Goal: Information Seeking & Learning: Learn about a topic

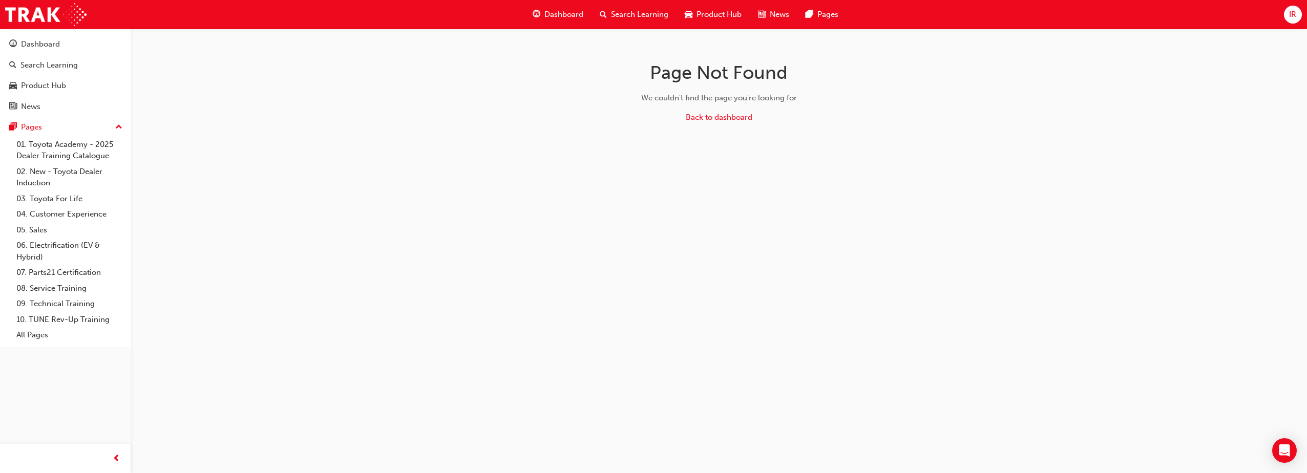
click at [554, 13] on span "Dashboard" at bounding box center [564, 15] width 39 height 12
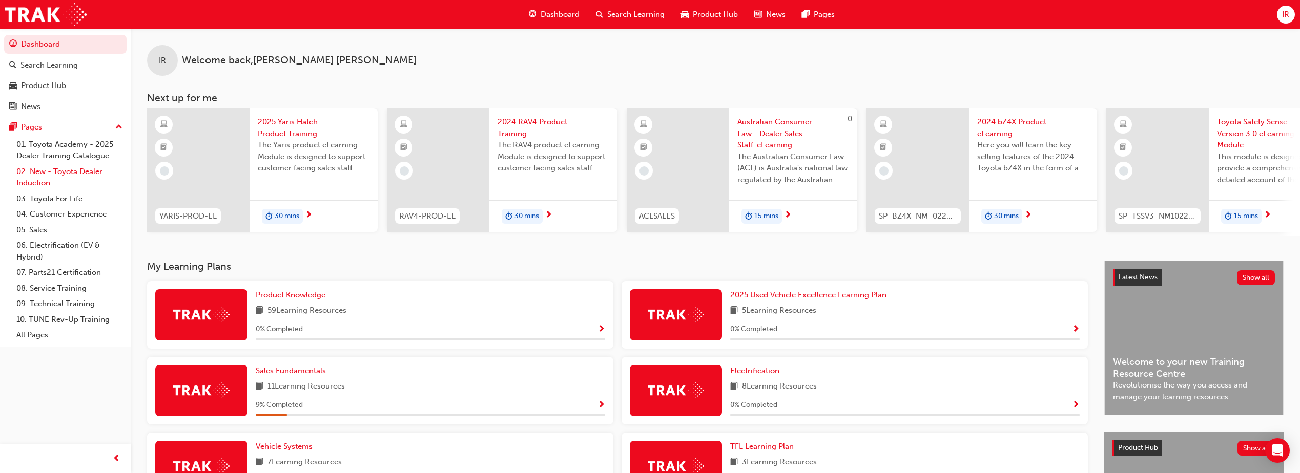
click at [79, 174] on link "02. New - Toyota Dealer Induction" at bounding box center [69, 177] width 114 height 27
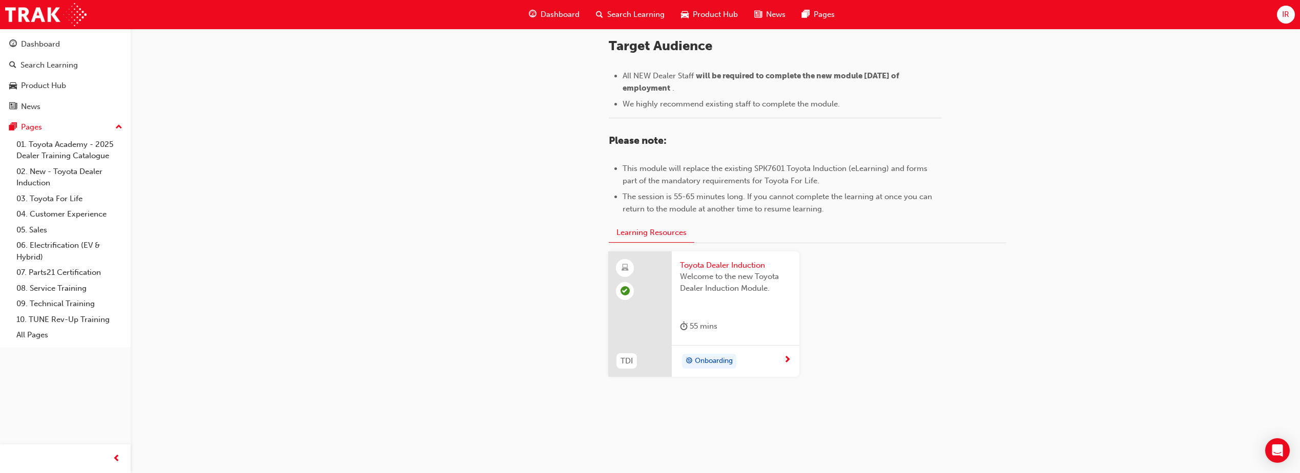
scroll to position [444, 0]
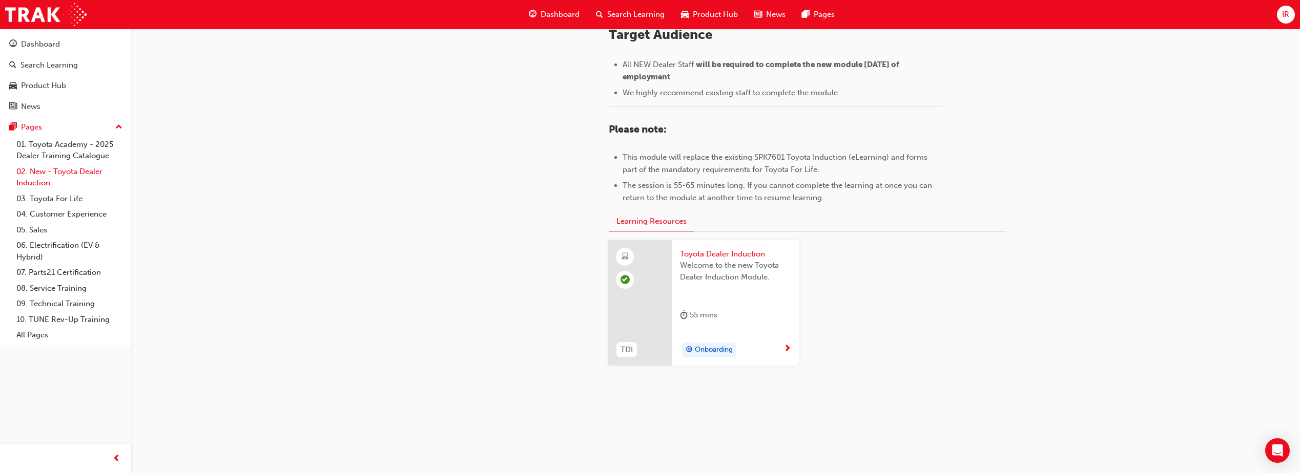
click at [52, 177] on link "02. New - Toyota Dealer Induction" at bounding box center [69, 177] width 114 height 27
click at [61, 202] on link "03. Toyota For Life" at bounding box center [69, 199] width 114 height 16
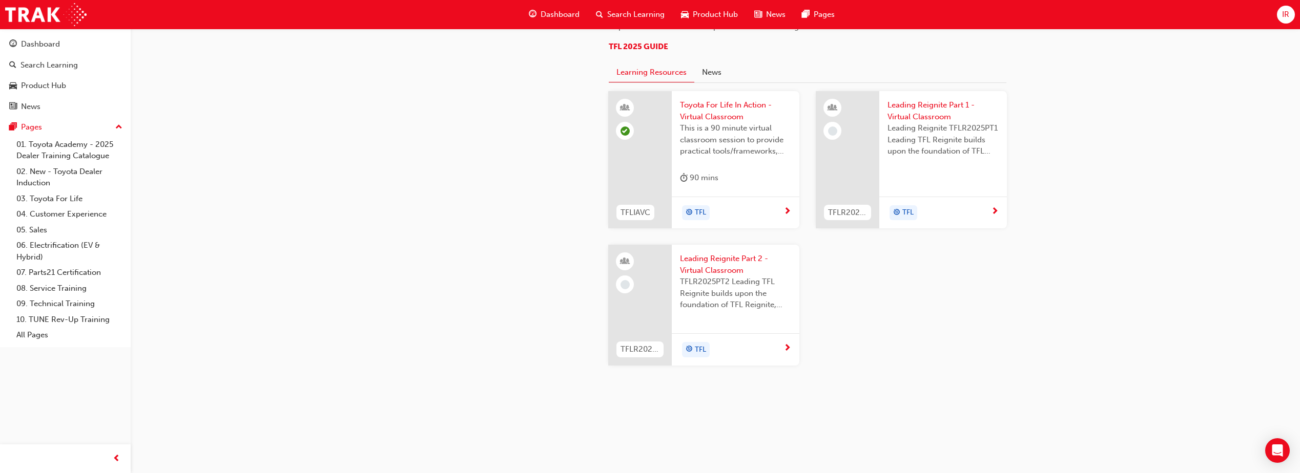
scroll to position [1076, 0]
click at [48, 216] on link "04. Customer Experience" at bounding box center [69, 214] width 114 height 16
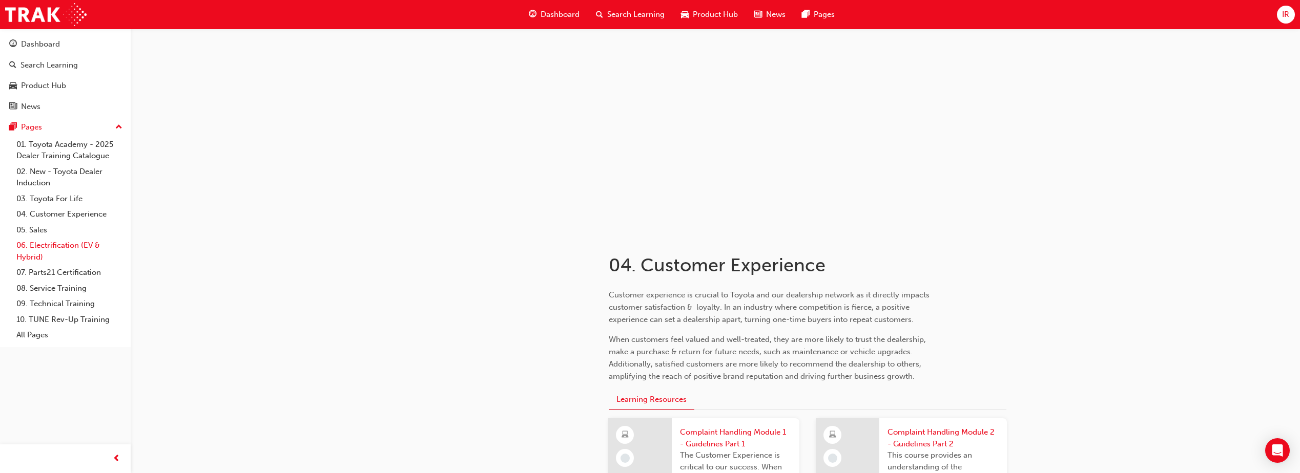
click at [73, 246] on link "06. Electrification (EV & Hybrid)" at bounding box center [69, 251] width 114 height 27
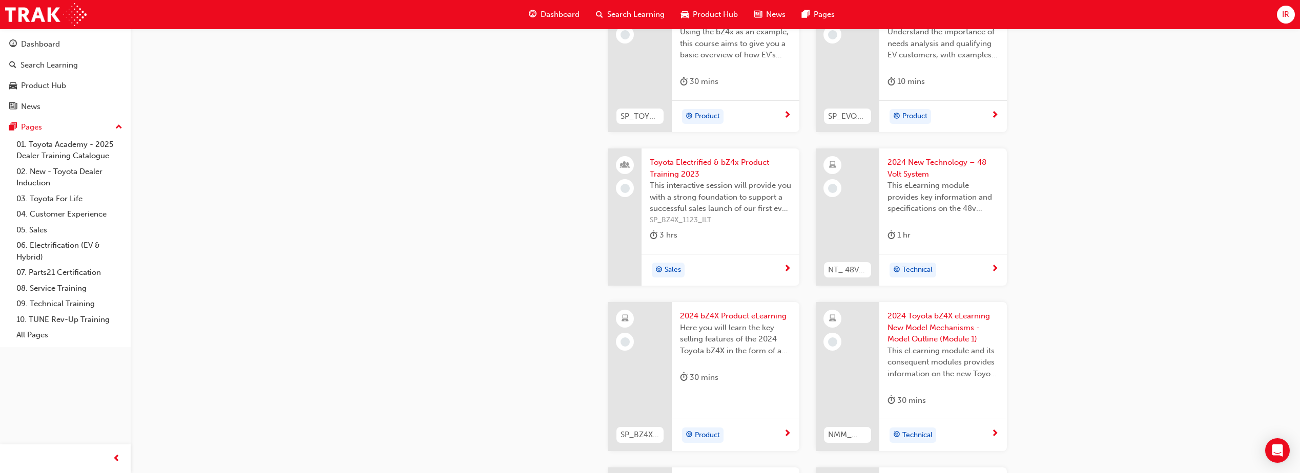
scroll to position [359, 0]
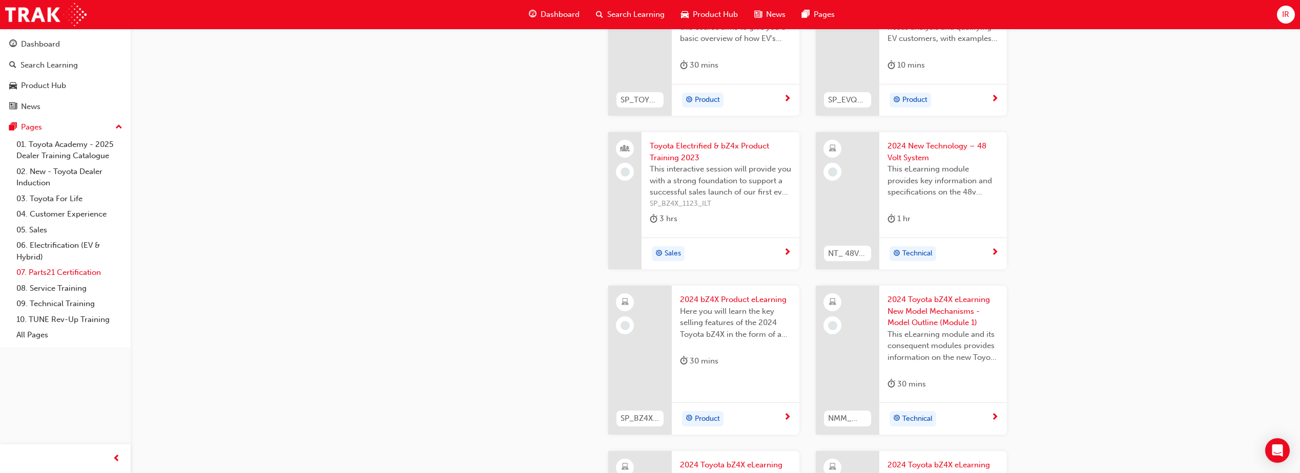
click at [78, 275] on link "07. Parts21 Certification" at bounding box center [69, 273] width 114 height 16
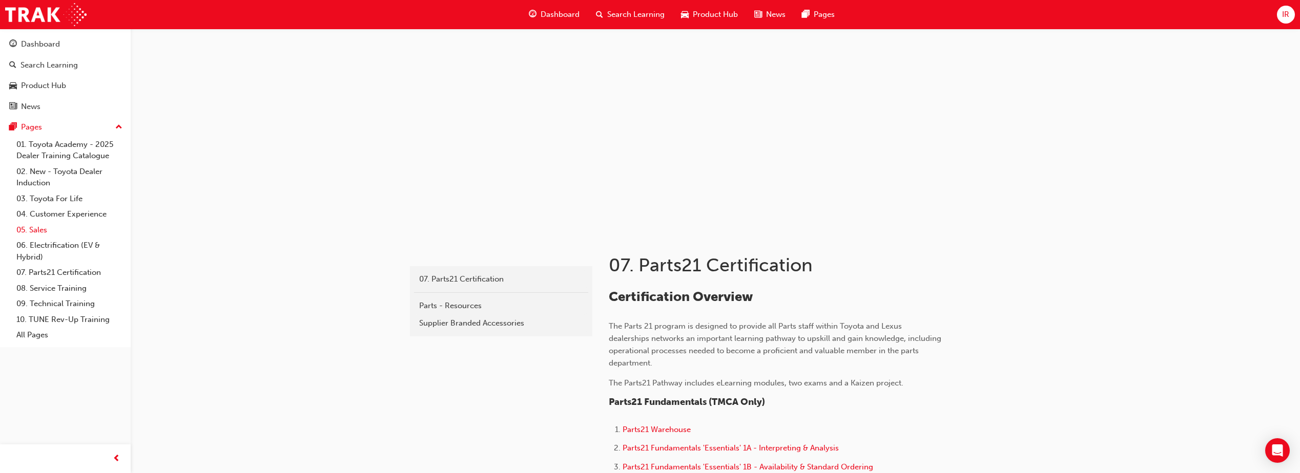
click at [35, 231] on link "05. Sales" at bounding box center [69, 230] width 114 height 16
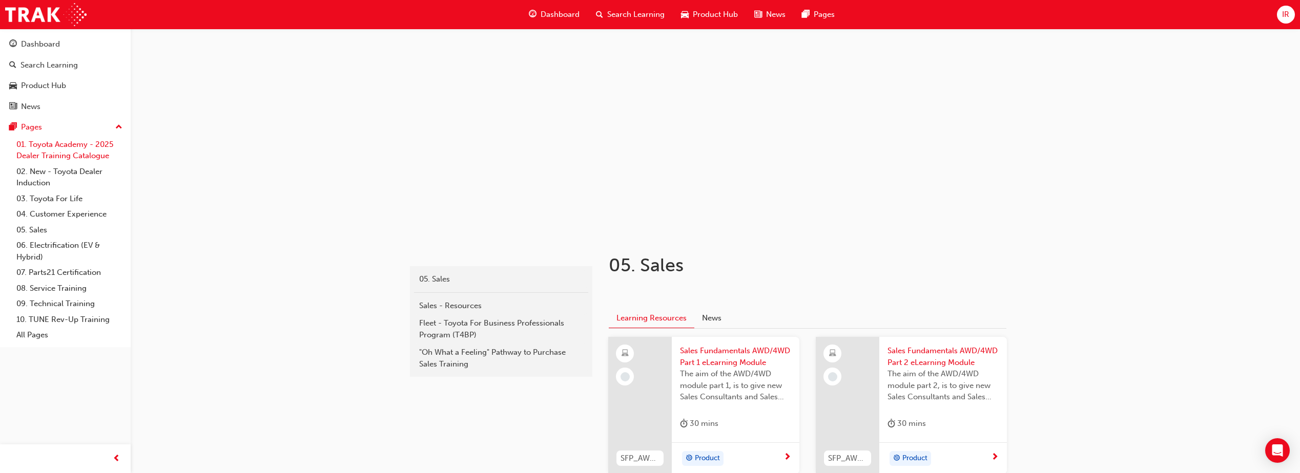
click at [49, 159] on link "01. Toyota Academy - 2025 Dealer Training Catalogue" at bounding box center [69, 150] width 114 height 27
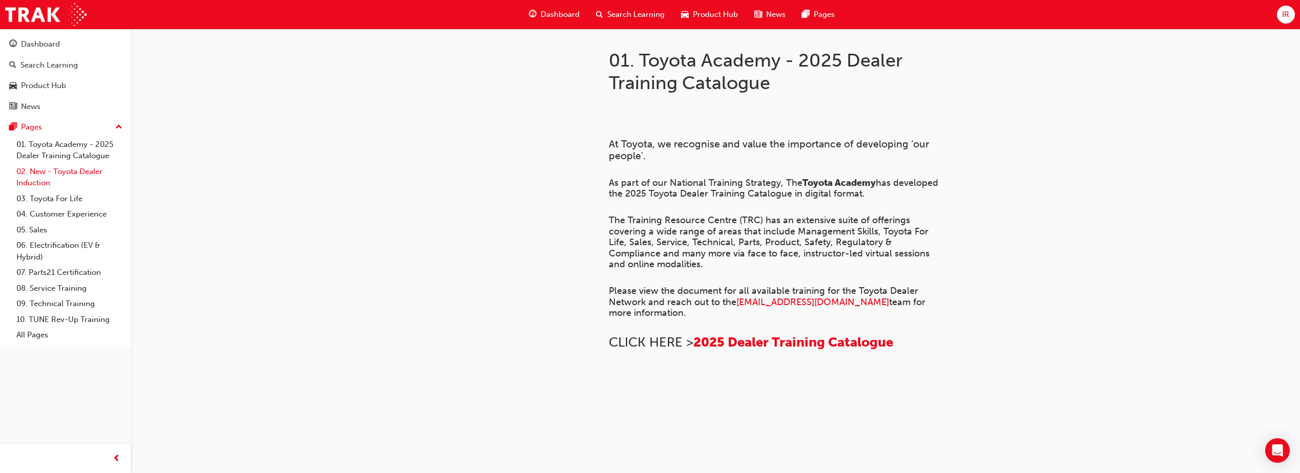
click at [54, 176] on link "02. New - Toyota Dealer Induction" at bounding box center [69, 177] width 114 height 27
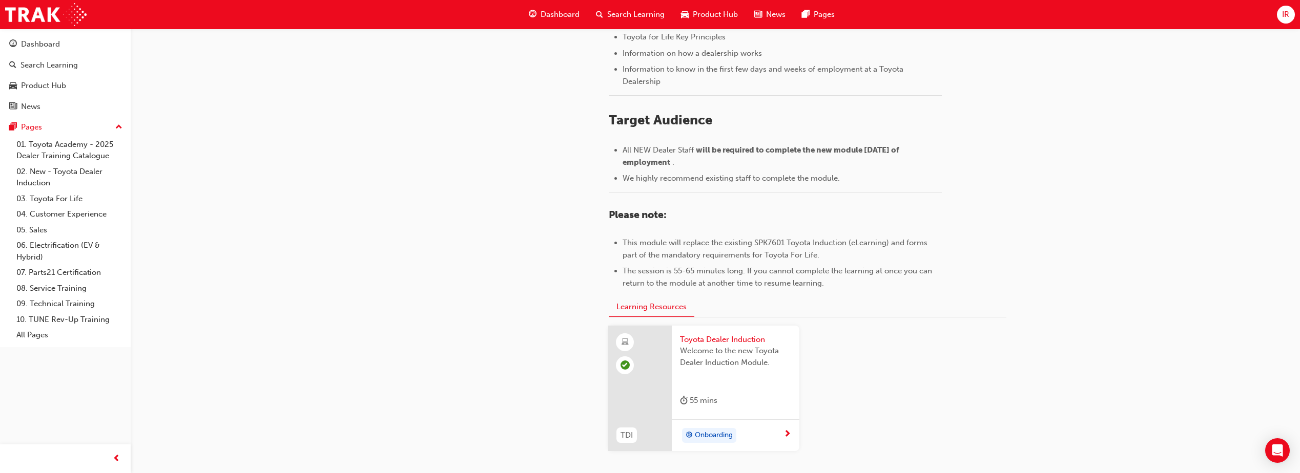
scroll to position [444, 0]
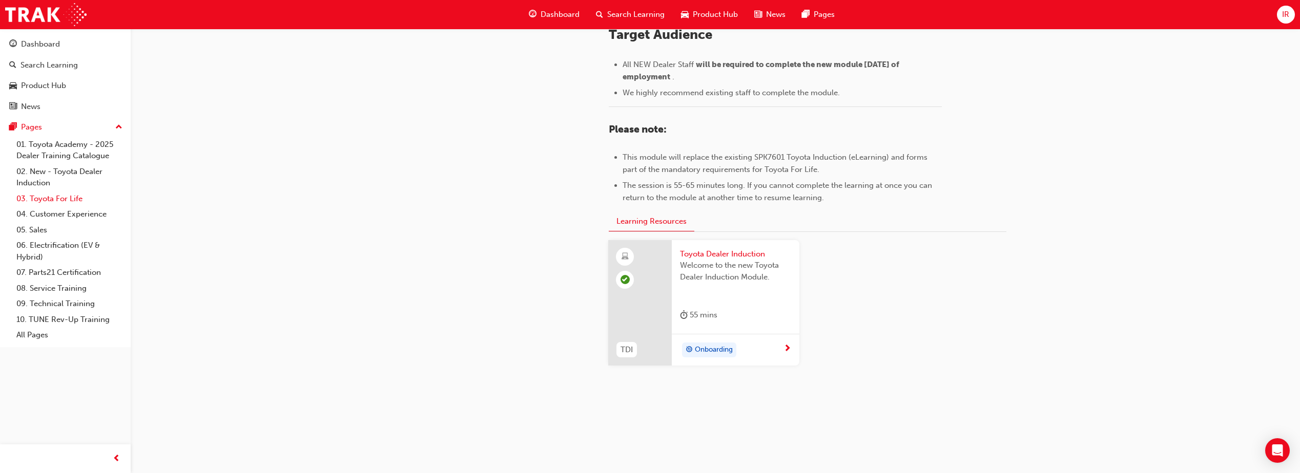
click at [80, 203] on link "03. Toyota For Life" at bounding box center [69, 199] width 114 height 16
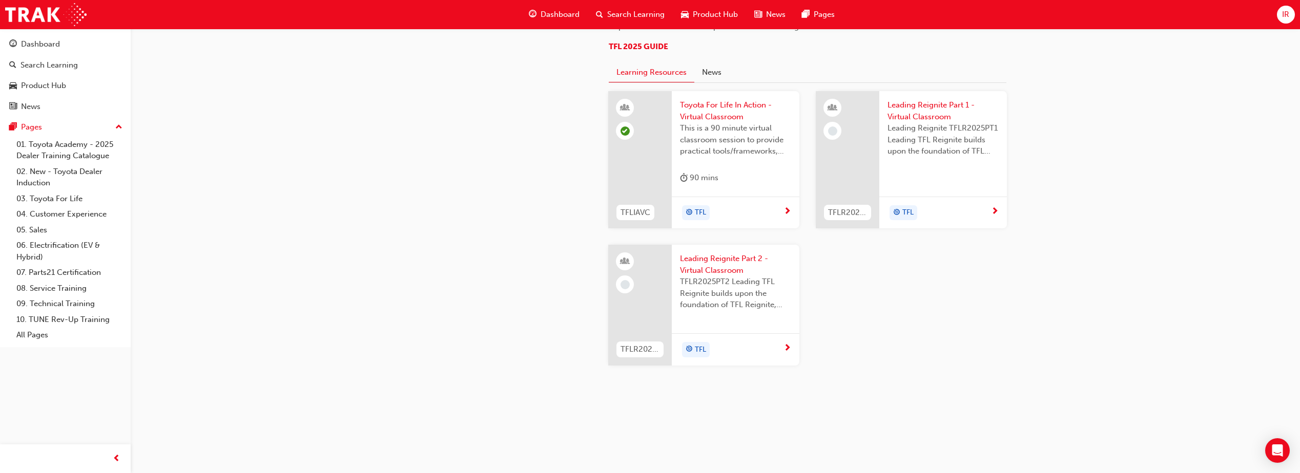
scroll to position [1042, 0]
click at [962, 180] on div "Leading Reignite Part 1 - Virtual Classroom Leading Reignite TFLR2025PT1 Leadin…" at bounding box center [943, 135] width 128 height 89
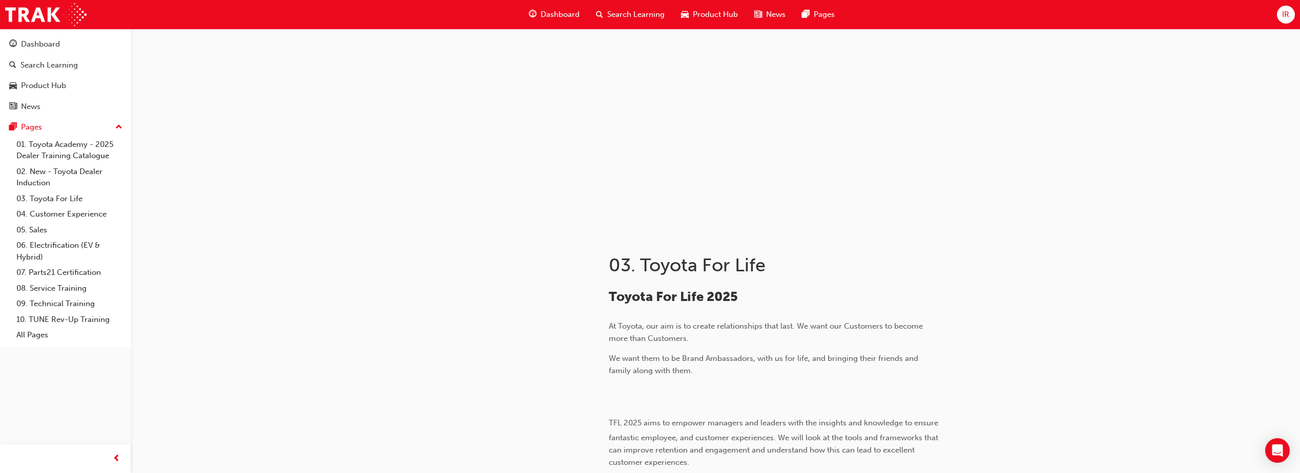
scroll to position [1042, 0]
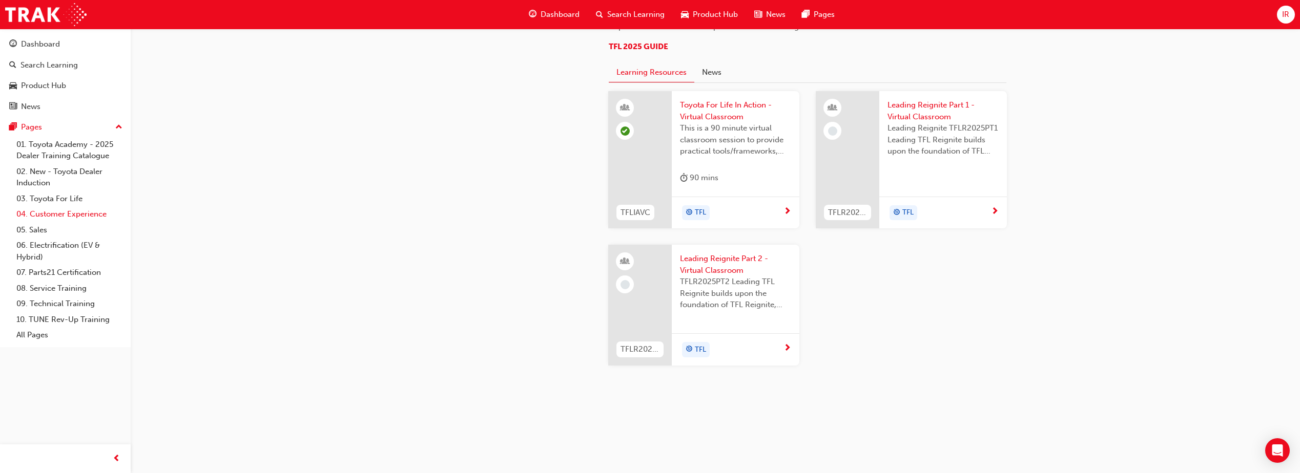
click at [77, 212] on link "04. Customer Experience" at bounding box center [69, 214] width 114 height 16
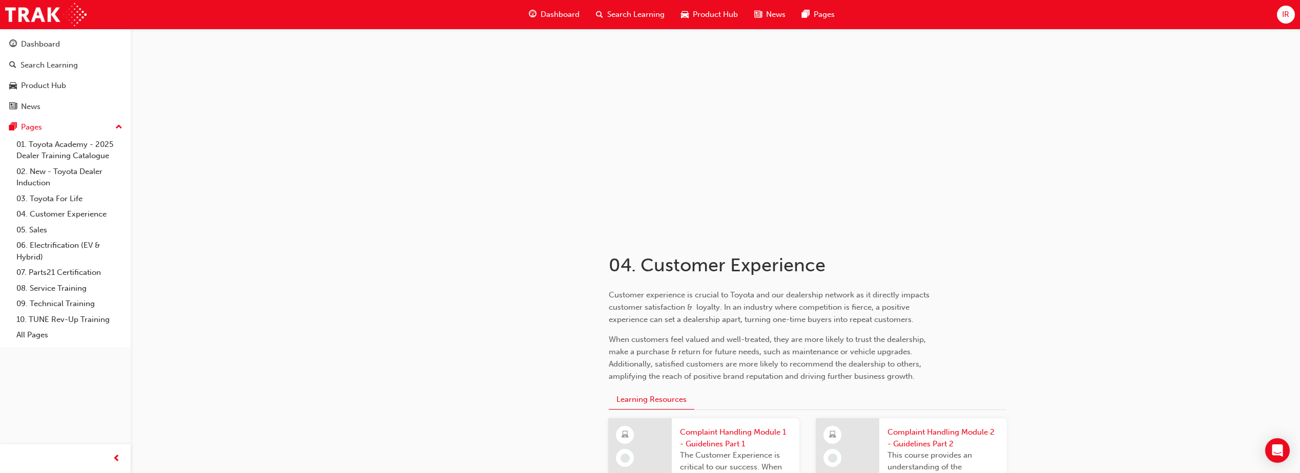
scroll to position [239, 0]
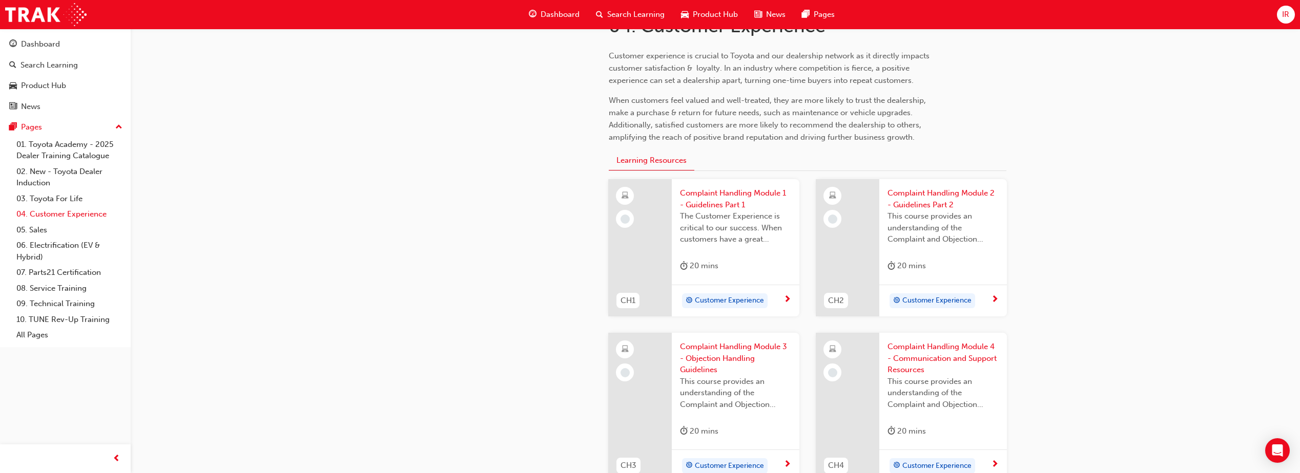
click at [76, 212] on link "04. Customer Experience" at bounding box center [69, 214] width 114 height 16
click at [70, 218] on link "04. Customer Experience" at bounding box center [69, 214] width 114 height 16
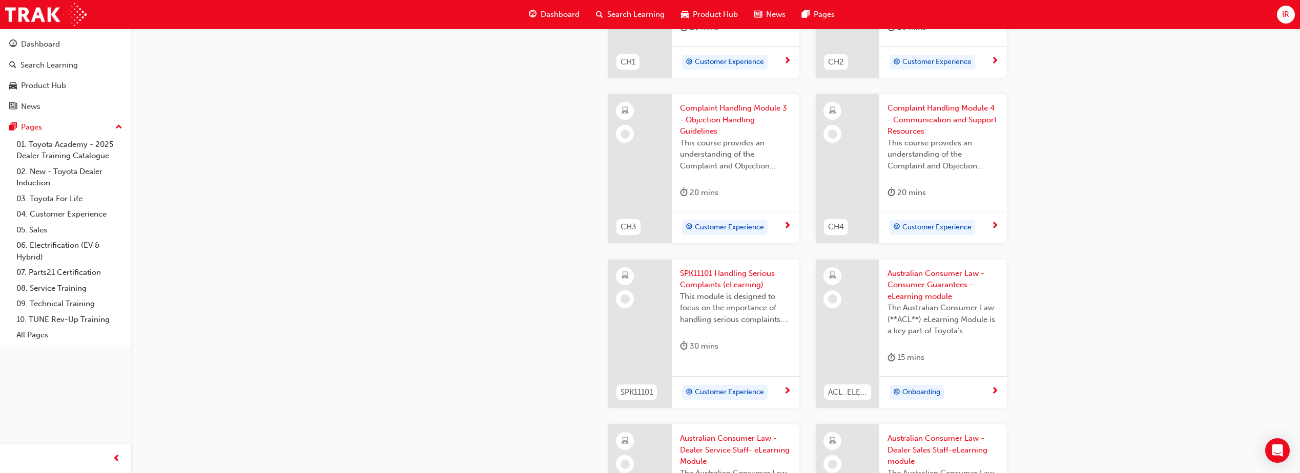
scroll to position [359, 0]
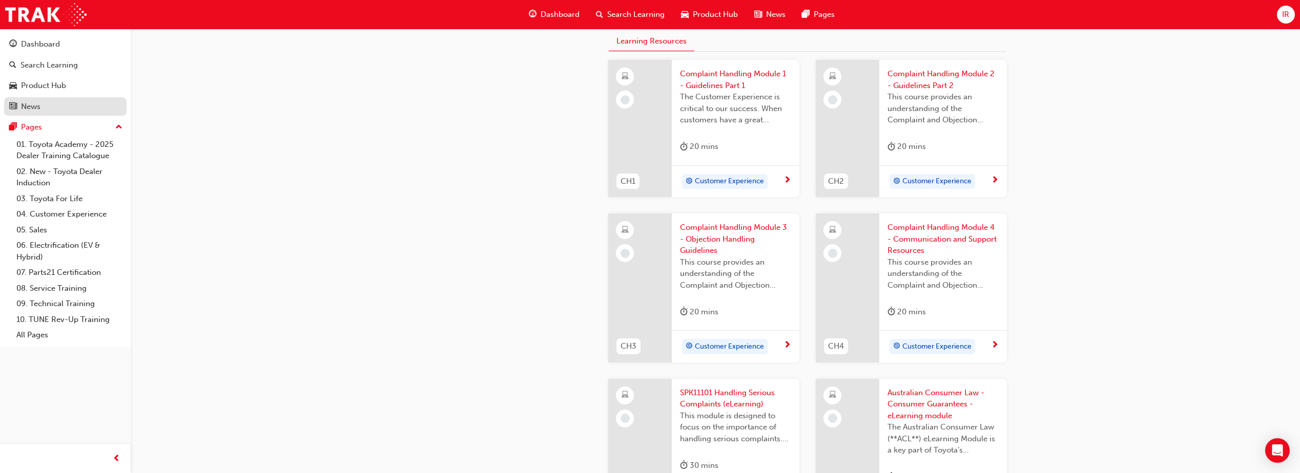
click at [39, 112] on div "News" at bounding box center [30, 107] width 19 height 12
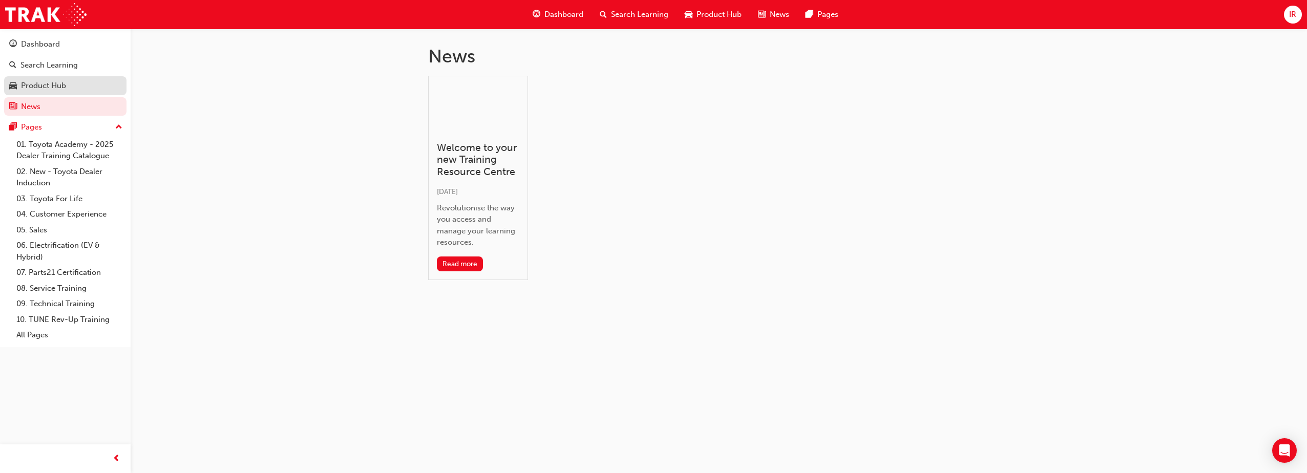
click at [72, 86] on div "Product Hub" at bounding box center [65, 85] width 112 height 13
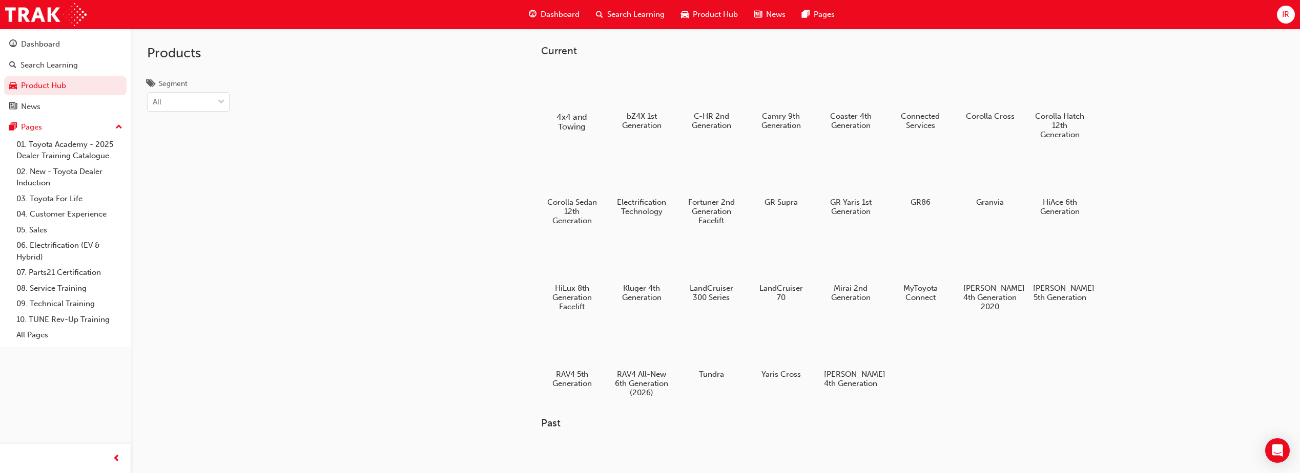
click at [584, 112] on h5 "4x4 and Towing" at bounding box center [572, 121] width 57 height 19
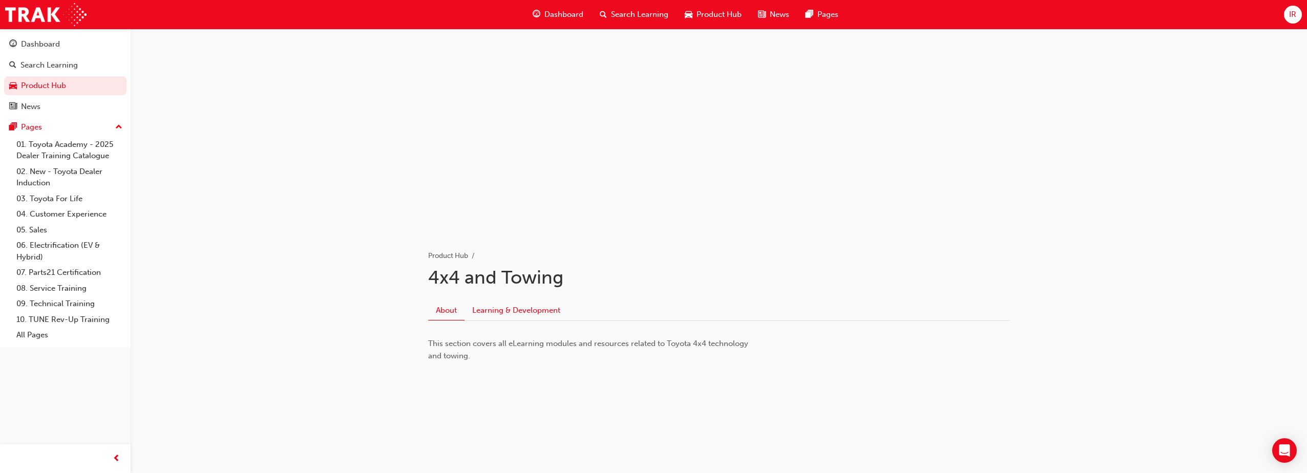
click at [514, 319] on link "Learning & Development" at bounding box center [516, 310] width 103 height 19
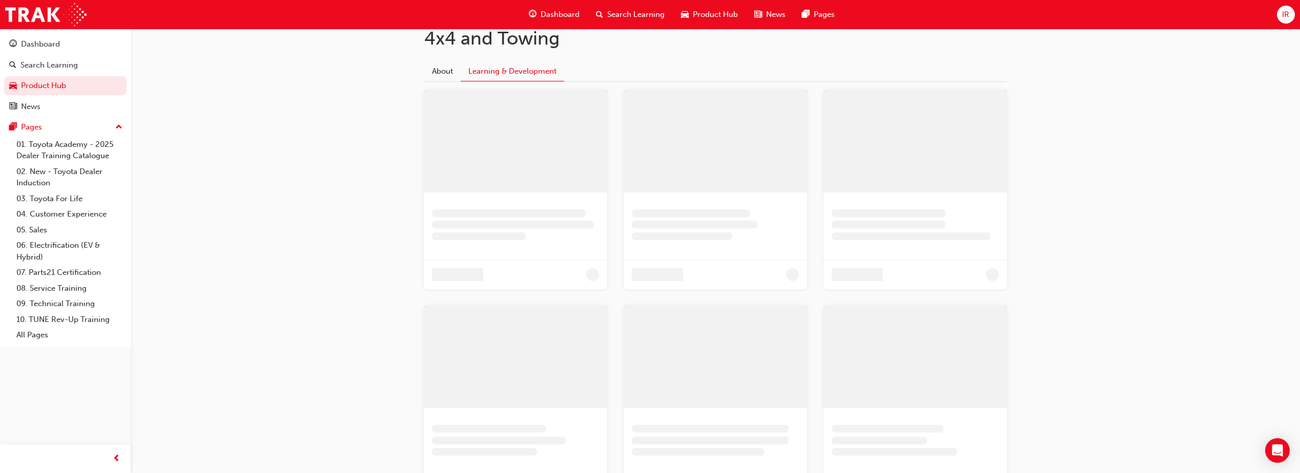
scroll to position [199, 0]
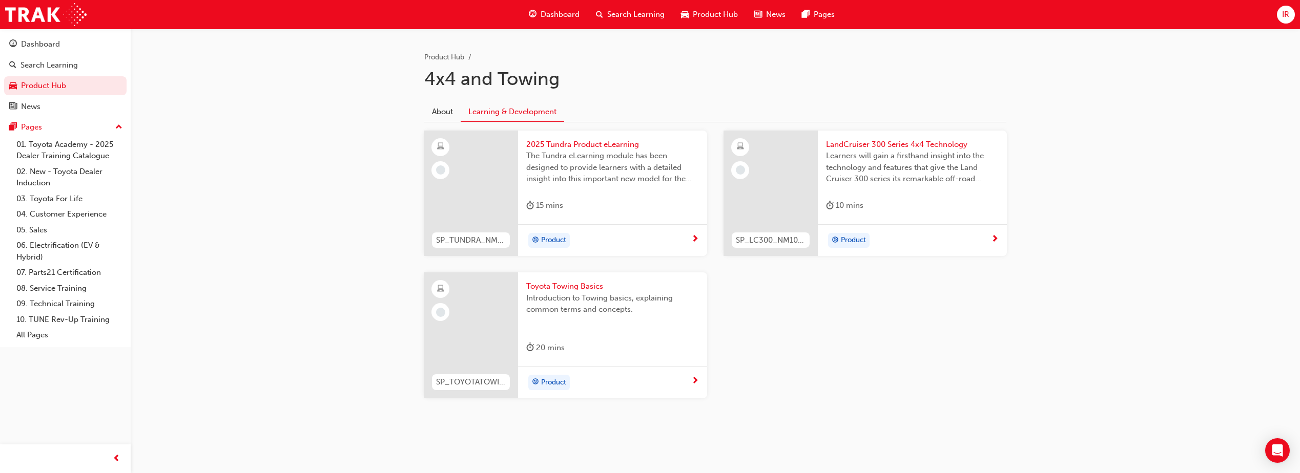
click at [623, 386] on div "Product" at bounding box center [608, 382] width 165 height 15
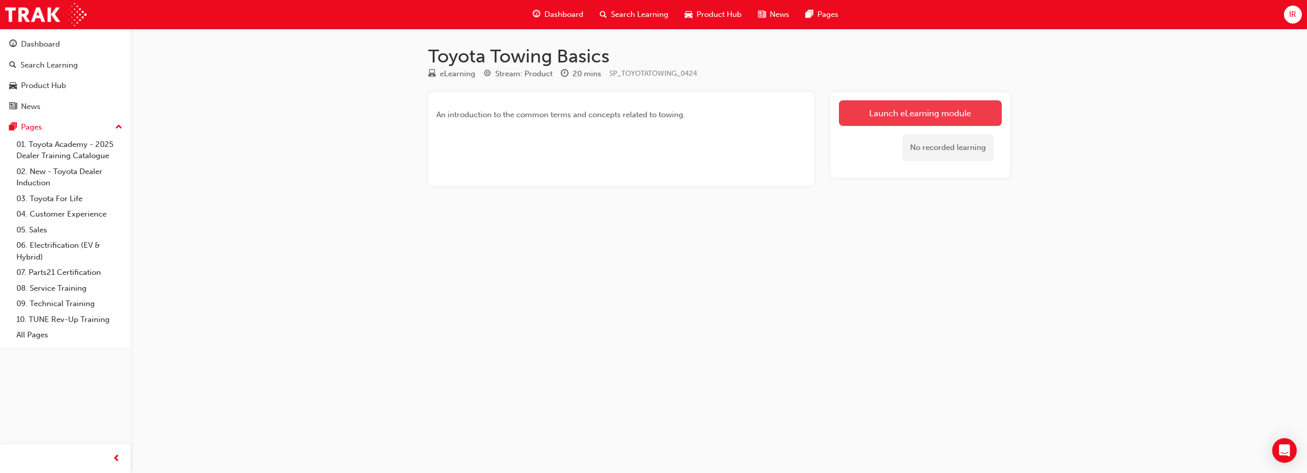
click at [893, 111] on link "Launch eLearning module" at bounding box center [920, 113] width 163 height 26
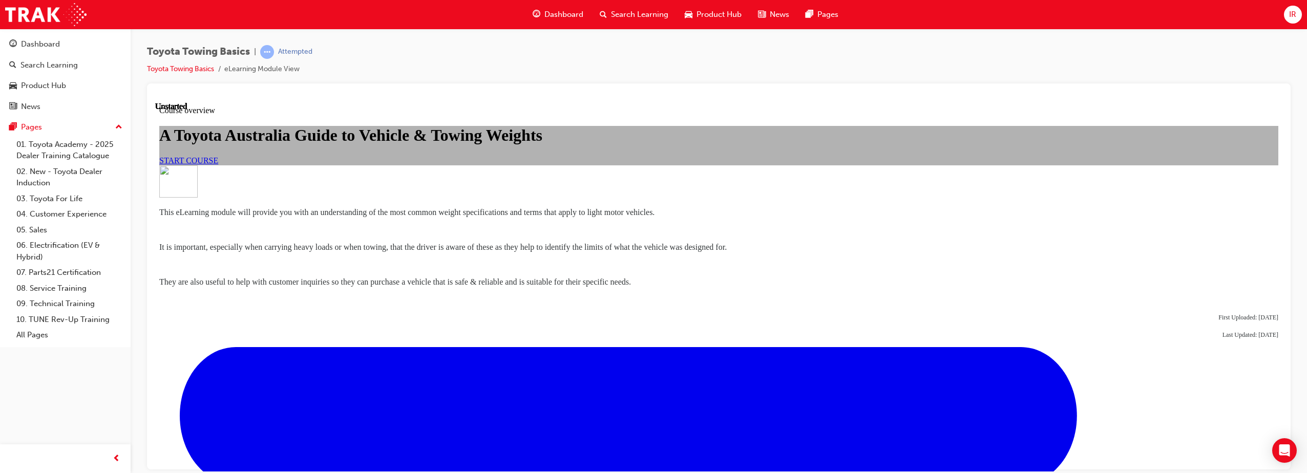
click at [218, 164] on span "START COURSE" at bounding box center [188, 160] width 59 height 9
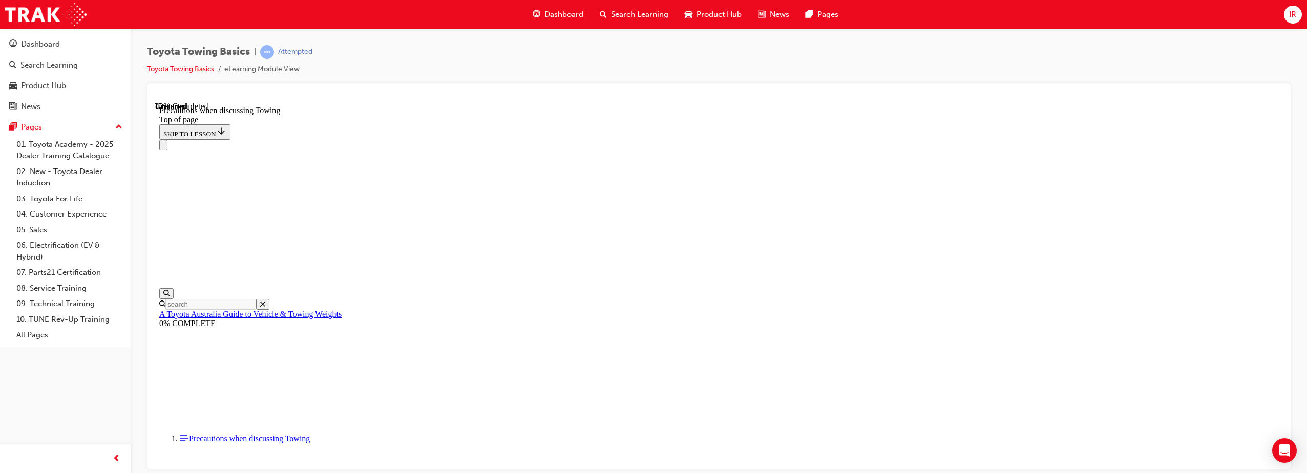
scroll to position [749, 0]
click at [602, 139] on div "Navigation menu" at bounding box center [718, 144] width 1119 height 11
drag, startPoint x: 606, startPoint y: 249, endPoint x: 612, endPoint y: 249, distance: 5.6
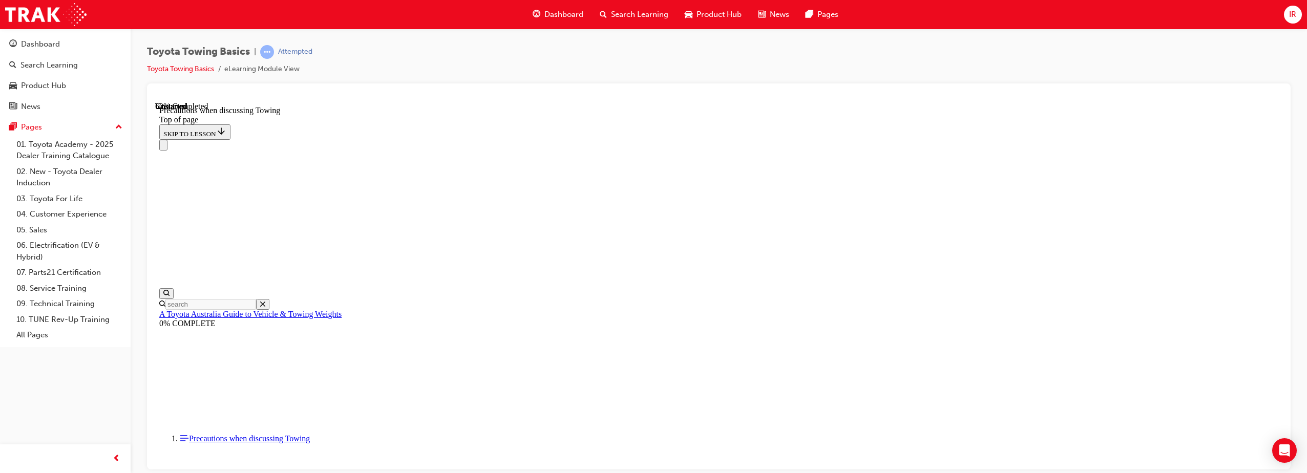
click at [599, 139] on div "Navigation menu" at bounding box center [718, 144] width 1119 height 11
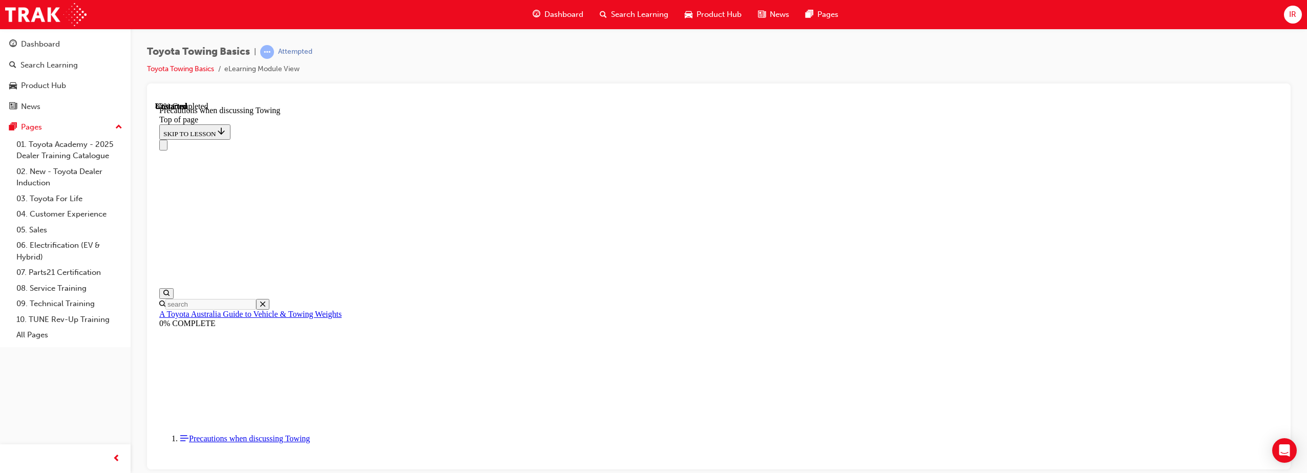
click at [598, 139] on div "Navigation menu" at bounding box center [718, 144] width 1119 height 11
click at [609, 139] on div "Navigation menu" at bounding box center [718, 144] width 1119 height 11
click at [595, 139] on div "Navigation menu" at bounding box center [718, 144] width 1119 height 11
click at [594, 139] on div "Navigation menu" at bounding box center [718, 144] width 1119 height 11
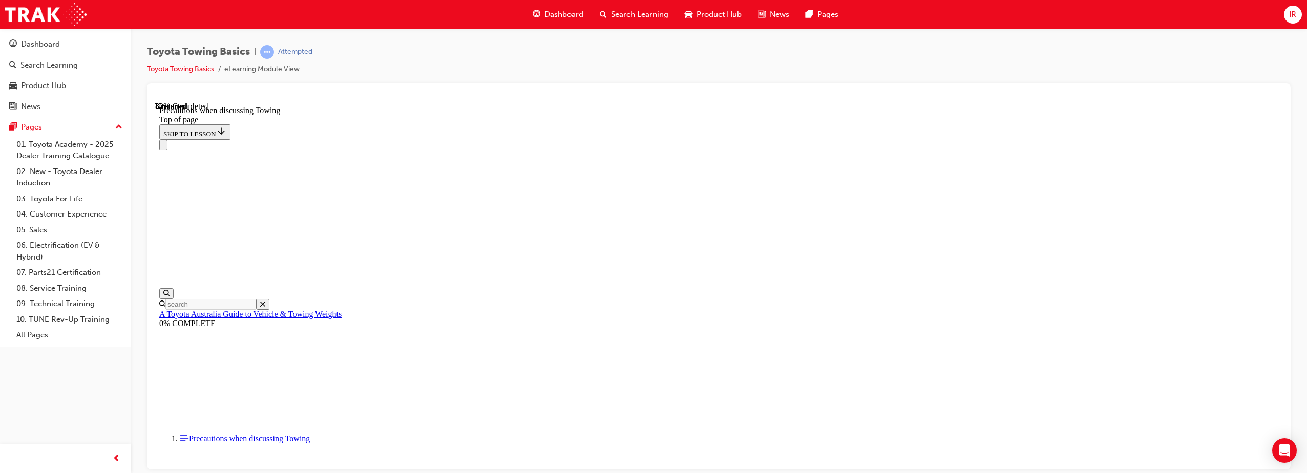
scroll to position [1101, 0]
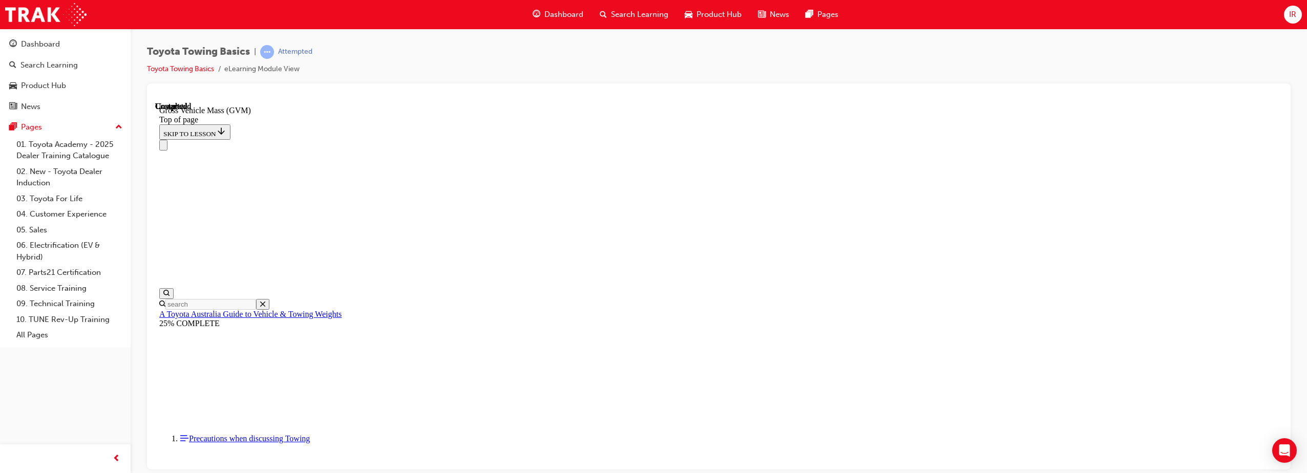
drag, startPoint x: 792, startPoint y: 457, endPoint x: 794, endPoint y: 448, distance: 10.1
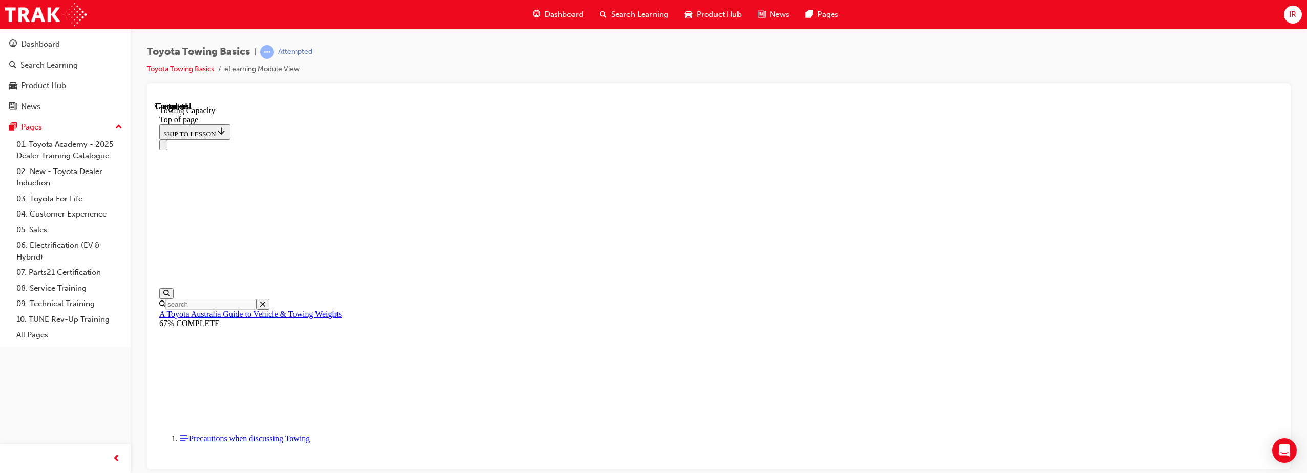
scroll to position [401, 0]
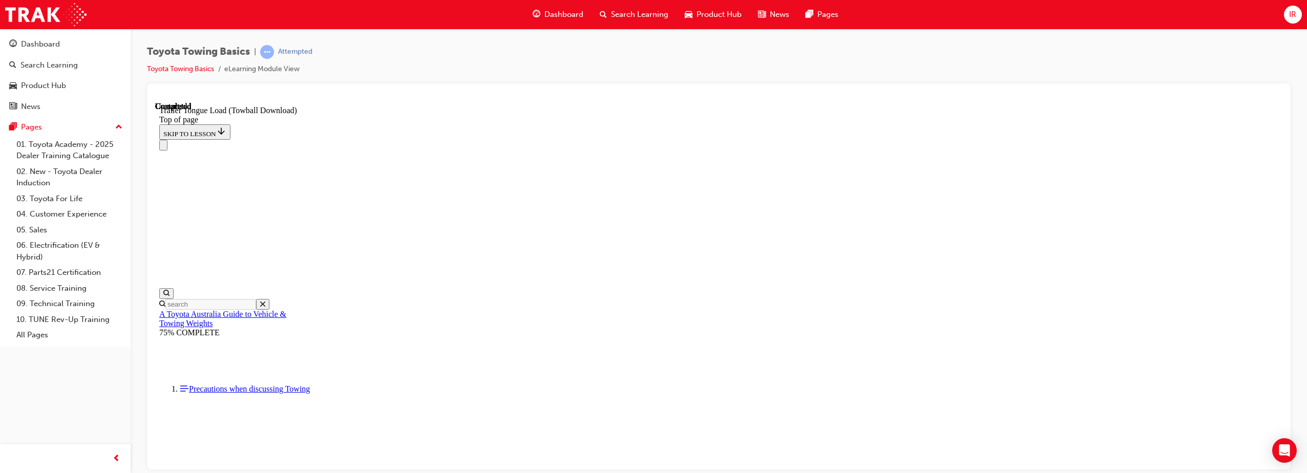
drag, startPoint x: 513, startPoint y: 15043, endPoint x: 516, endPoint y: 15053, distance: 10.1
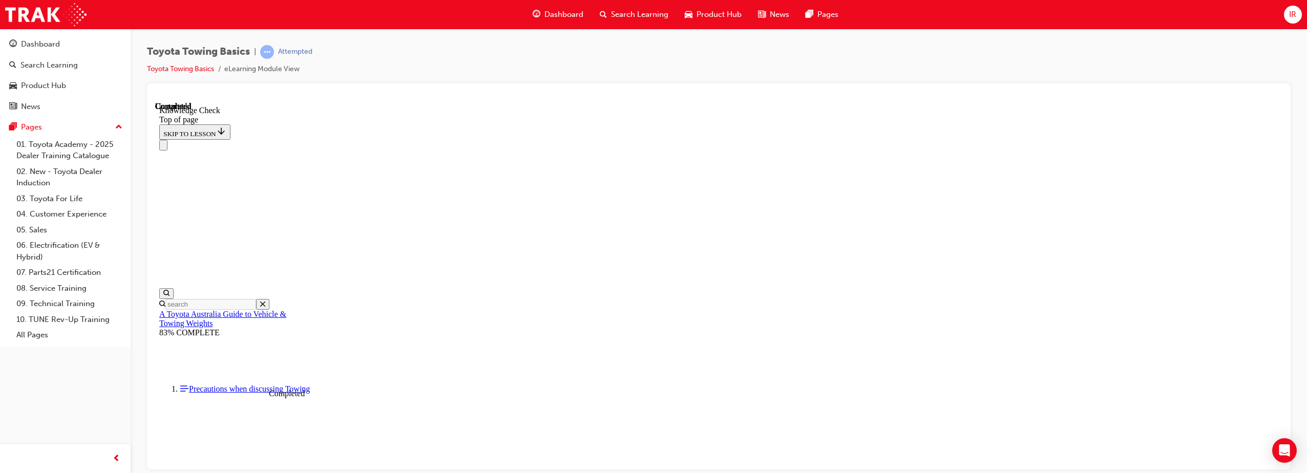
drag, startPoint x: 511, startPoint y: 15056, endPoint x: 502, endPoint y: 15052, distance: 9.9
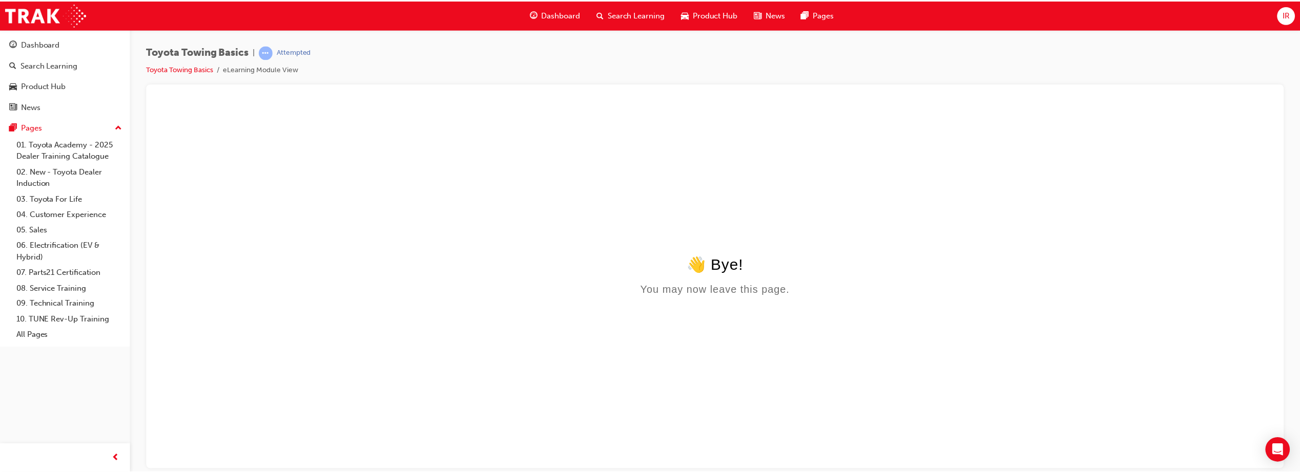
scroll to position [0, 0]
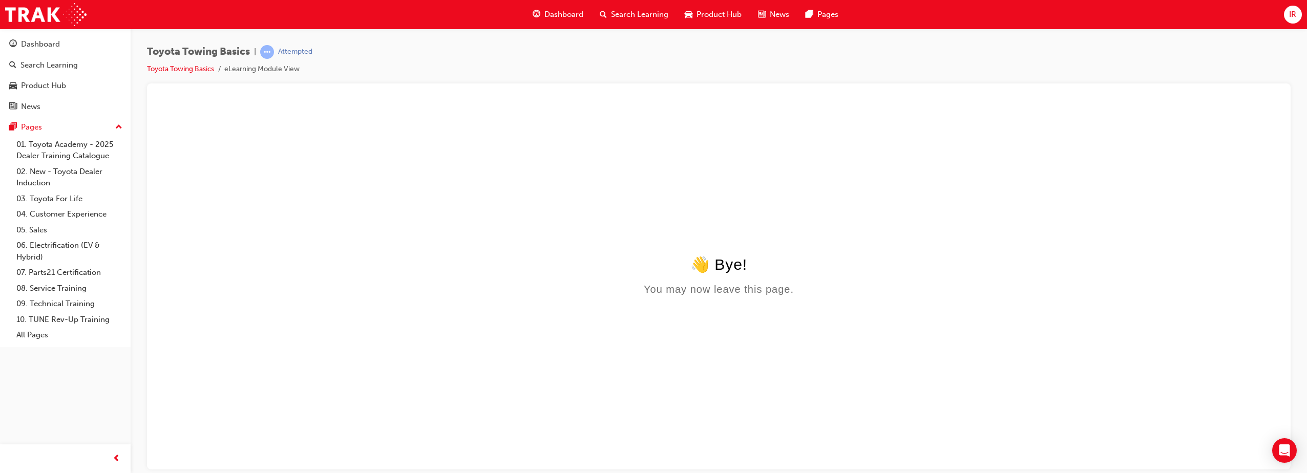
click at [554, 14] on span "Dashboard" at bounding box center [564, 15] width 39 height 12
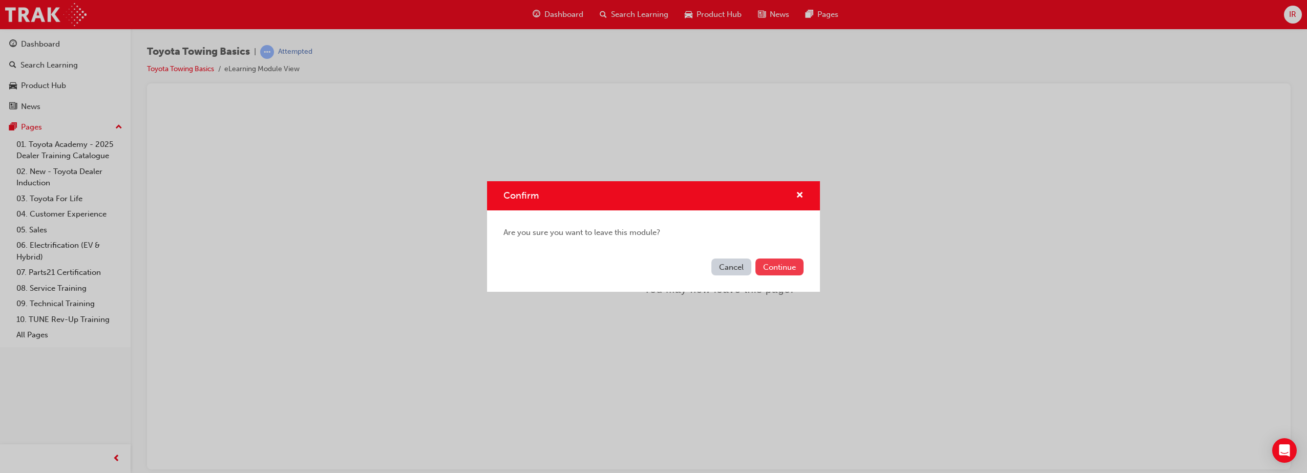
click at [787, 268] on button "Continue" at bounding box center [780, 267] width 48 height 17
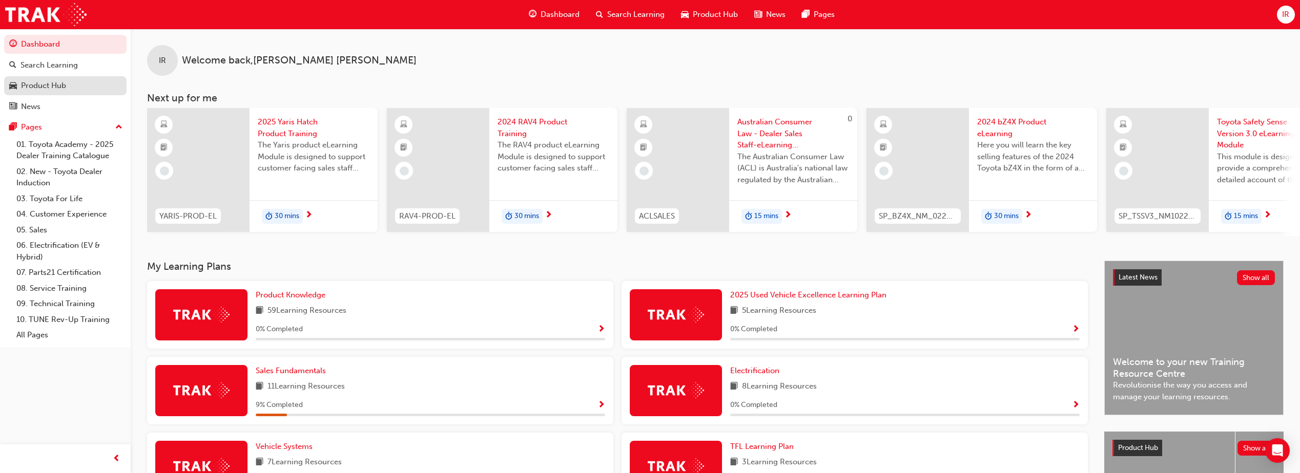
click at [66, 85] on div "Product Hub" at bounding box center [43, 86] width 45 height 12
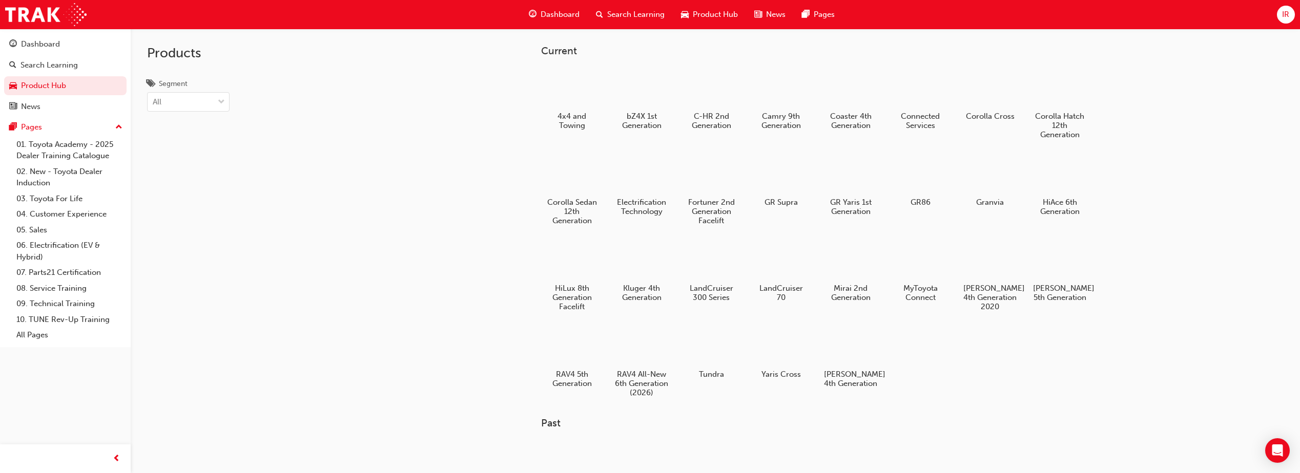
click at [623, 10] on span "Search Learning" at bounding box center [635, 15] width 57 height 12
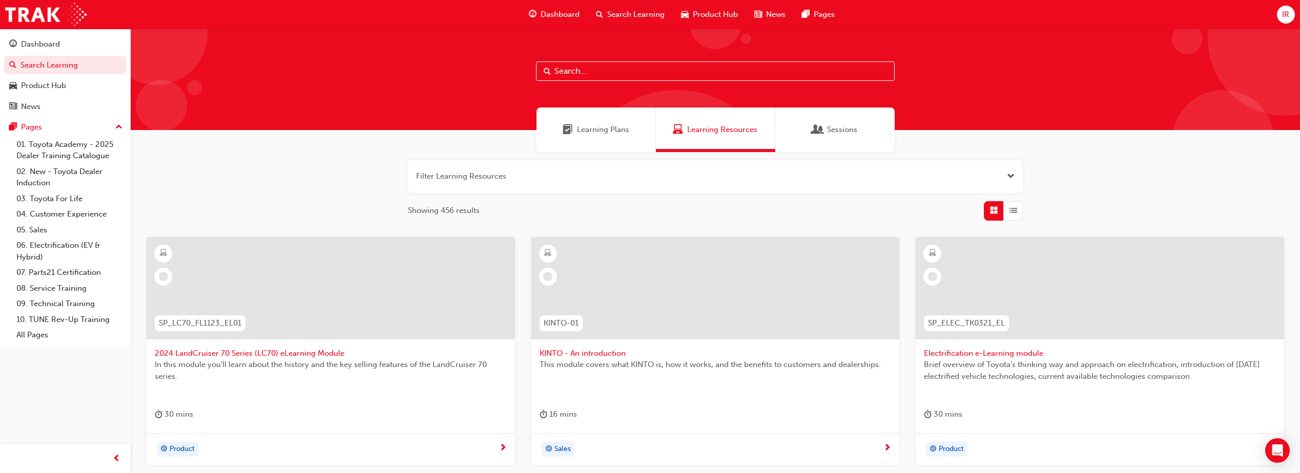
click at [575, 64] on input "text" at bounding box center [715, 70] width 359 height 19
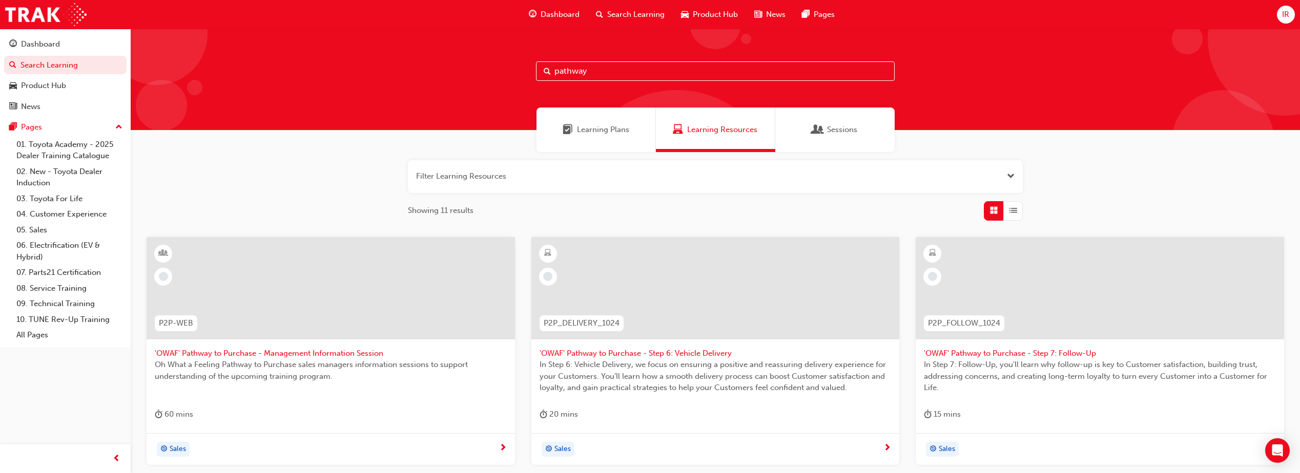
type input "pathway"
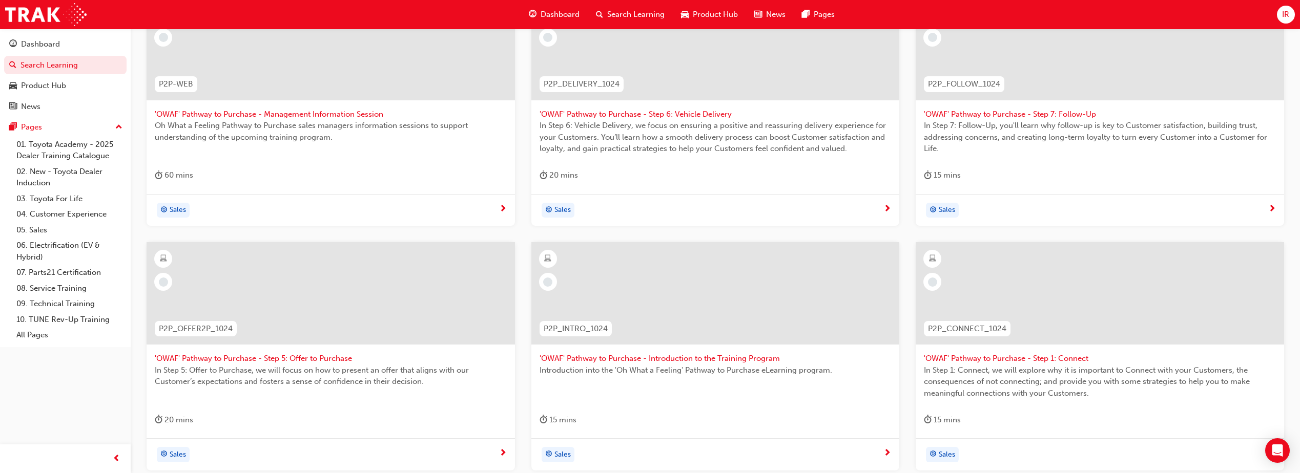
scroll to position [359, 0]
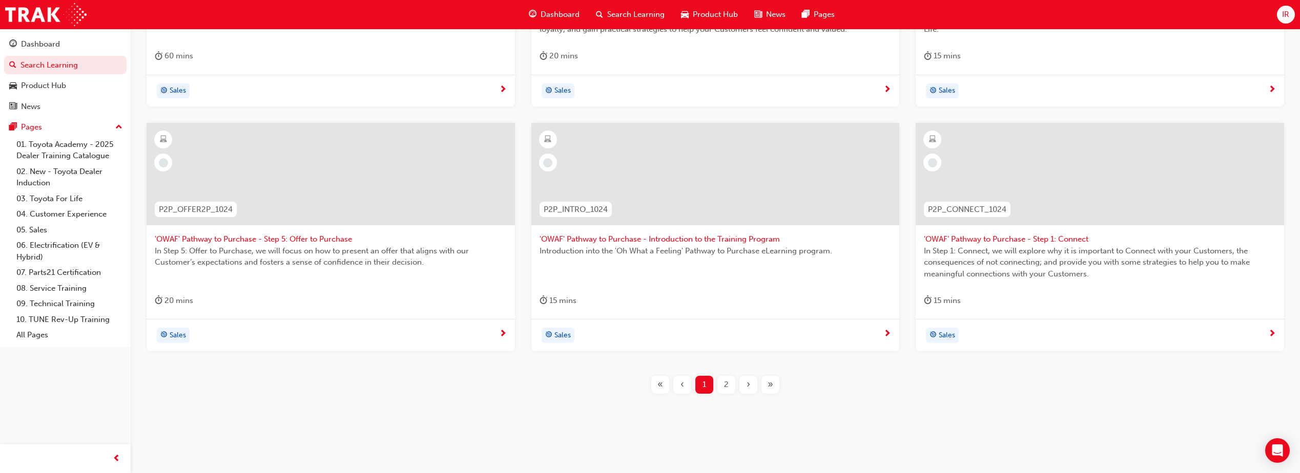
click at [662, 213] on div at bounding box center [715, 174] width 368 height 102
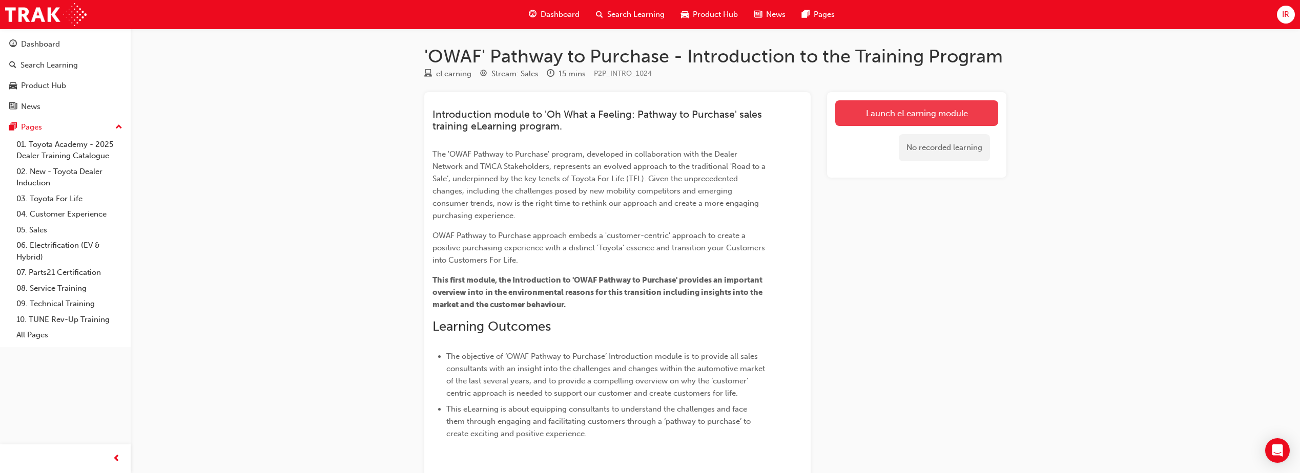
click at [899, 116] on link "Launch eLearning module" at bounding box center [916, 113] width 163 height 26
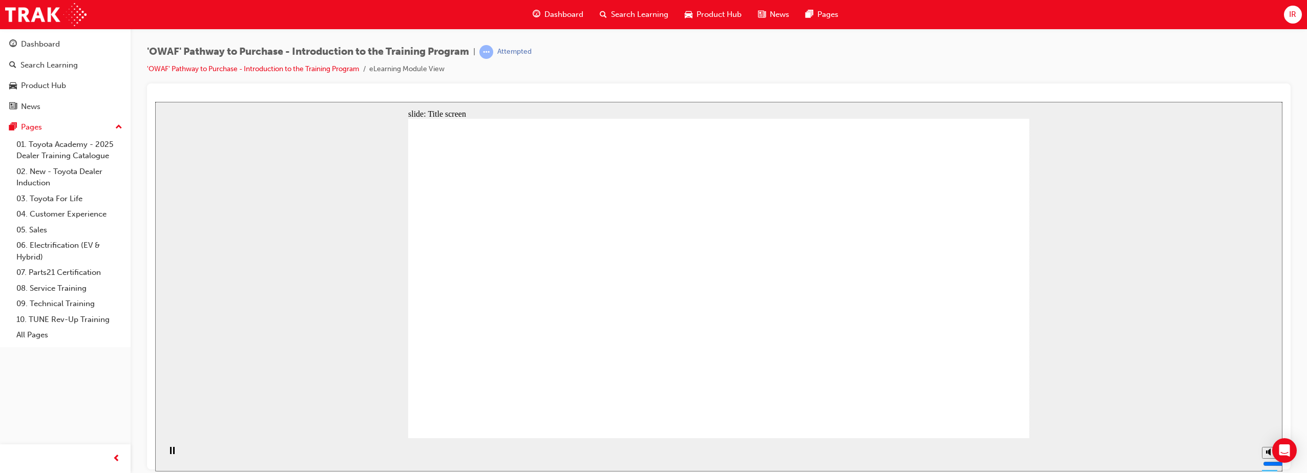
click at [170, 453] on icon "Pause (Ctrl+Alt+P)" at bounding box center [172, 450] width 5 height 7
